Goal: Transaction & Acquisition: Purchase product/service

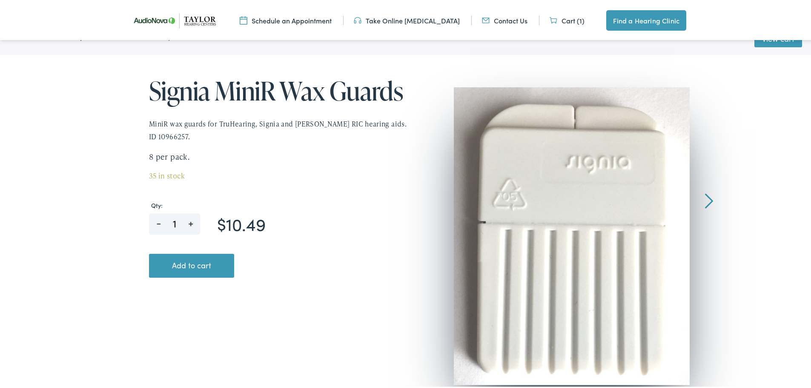
scroll to position [170, 0]
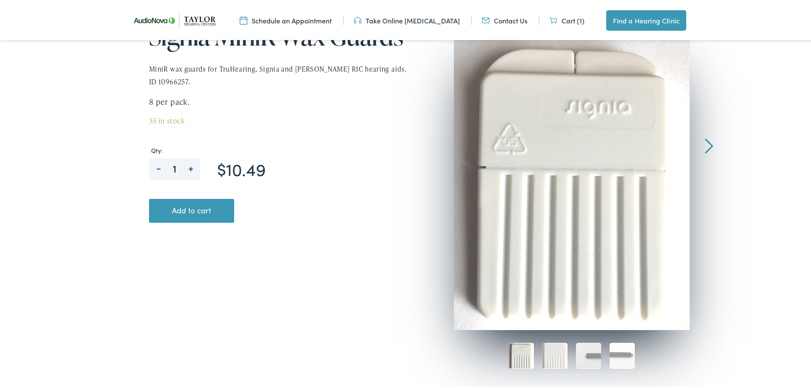
click at [705, 146] on div at bounding box center [709, 93] width 8 height 124
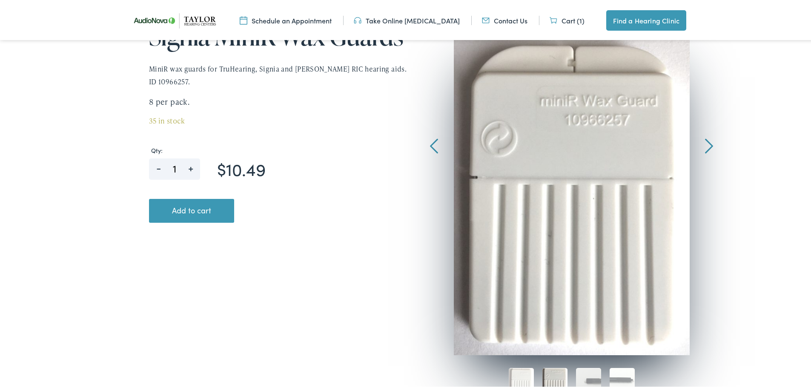
click at [705, 146] on div at bounding box center [709, 93] width 8 height 124
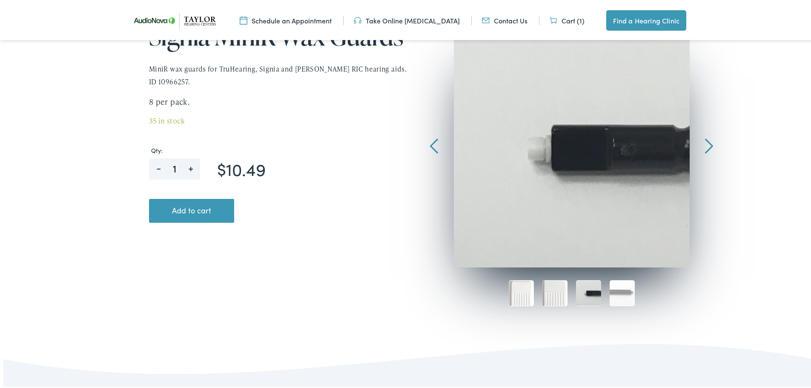
click at [705, 146] on div at bounding box center [709, 93] width 8 height 124
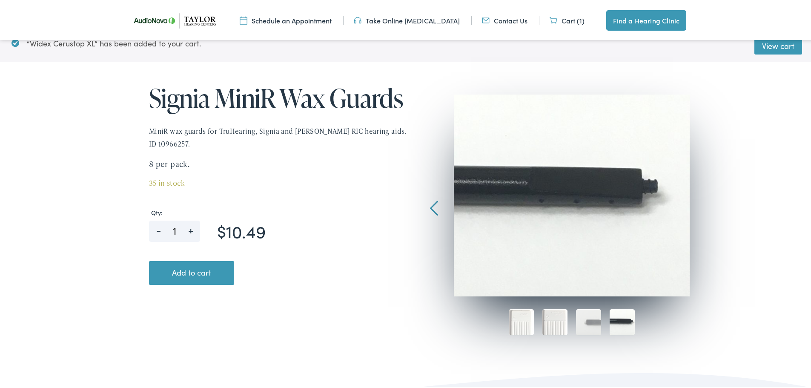
scroll to position [43, 0]
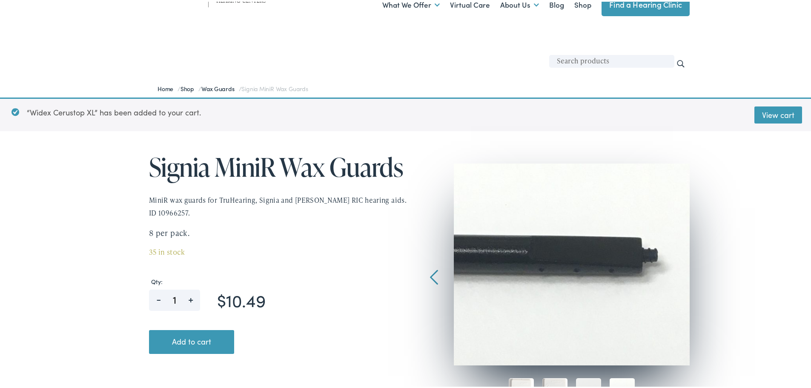
click at [440, 272] on div at bounding box center [409, 287] width 562 height 284
drag, startPoint x: 702, startPoint y: 257, endPoint x: 671, endPoint y: 257, distance: 31.5
click at [438, 281] on div at bounding box center [409, 287] width 562 height 284
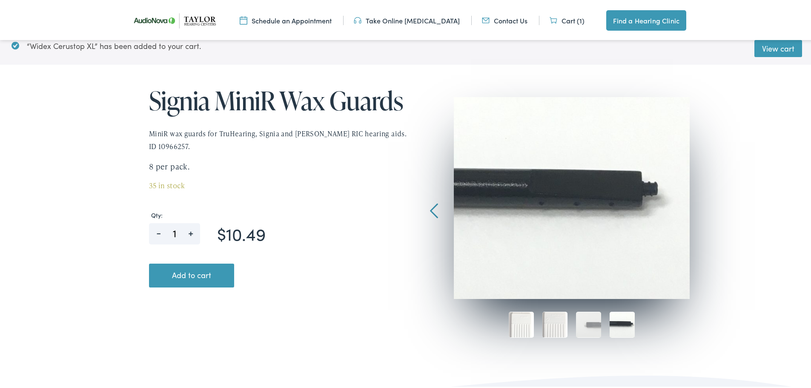
scroll to position [128, 0]
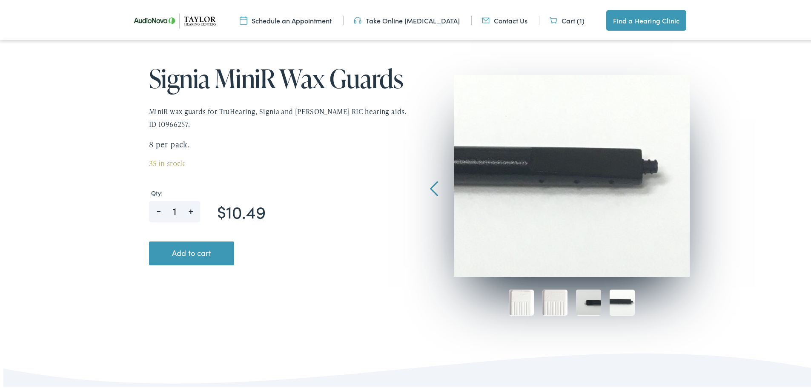
click at [583, 305] on img at bounding box center [588, 301] width 25 height 26
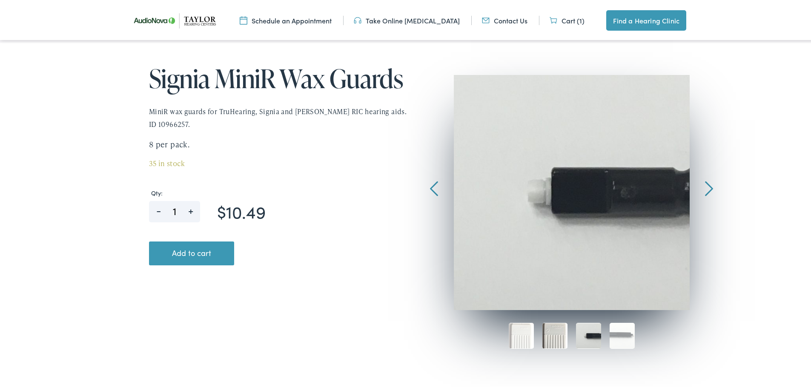
click at [551, 337] on img at bounding box center [554, 334] width 25 height 26
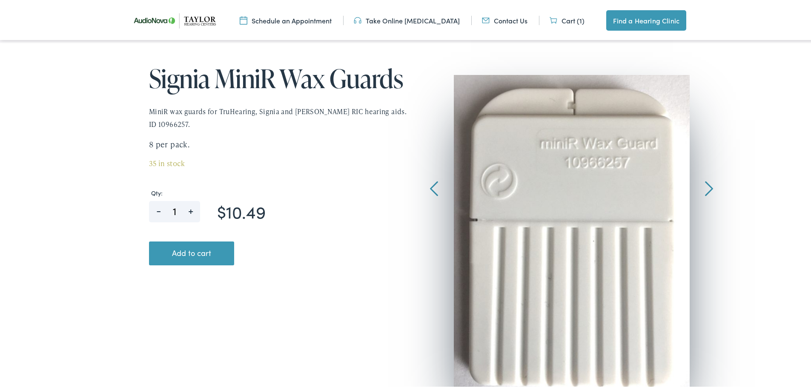
scroll to position [170, 0]
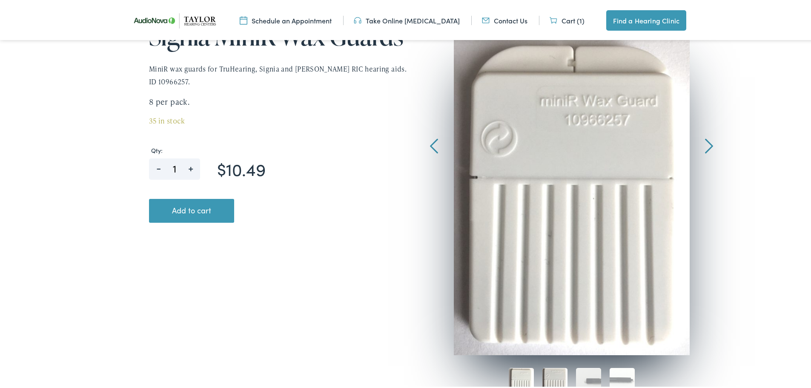
click at [520, 379] on img at bounding box center [521, 379] width 25 height 26
